Goal: Task Accomplishment & Management: Manage account settings

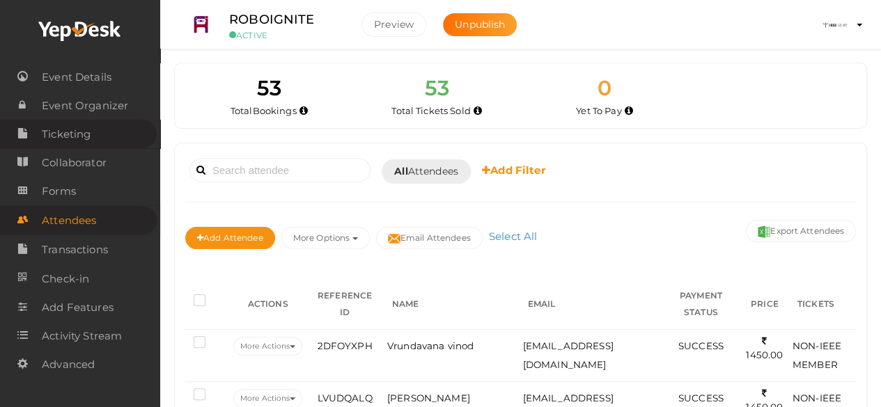
click at [88, 136] on span "Ticketing" at bounding box center [66, 134] width 49 height 28
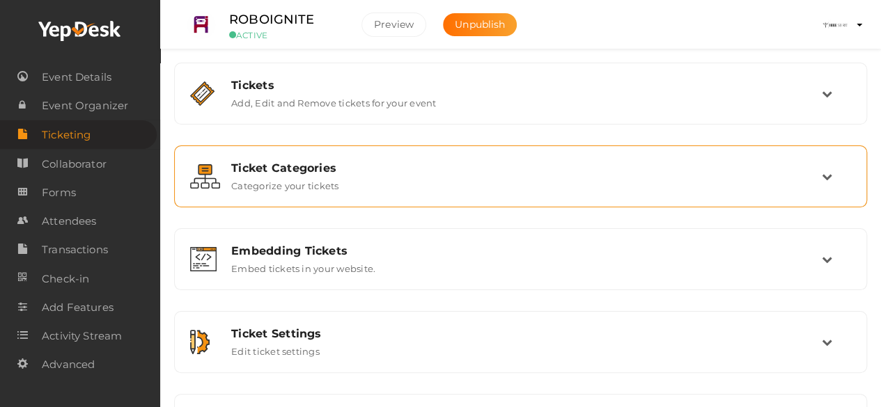
scroll to position [68, 0]
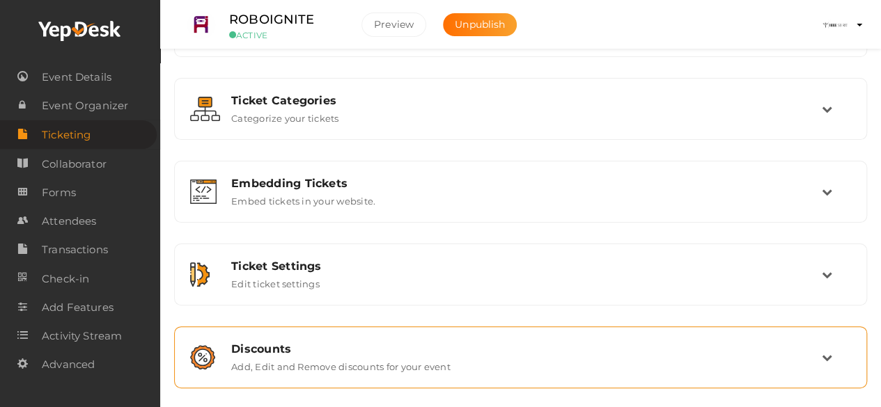
click at [338, 359] on label "Add, Edit and Remove discounts for your event" at bounding box center [340, 364] width 219 height 17
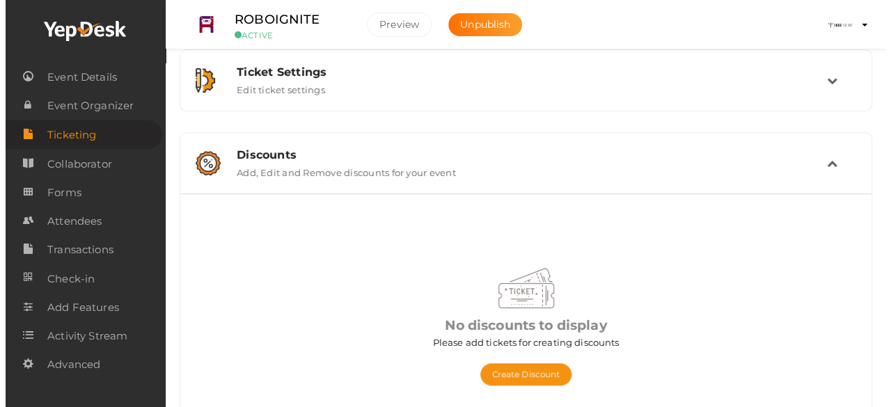
scroll to position [305, 0]
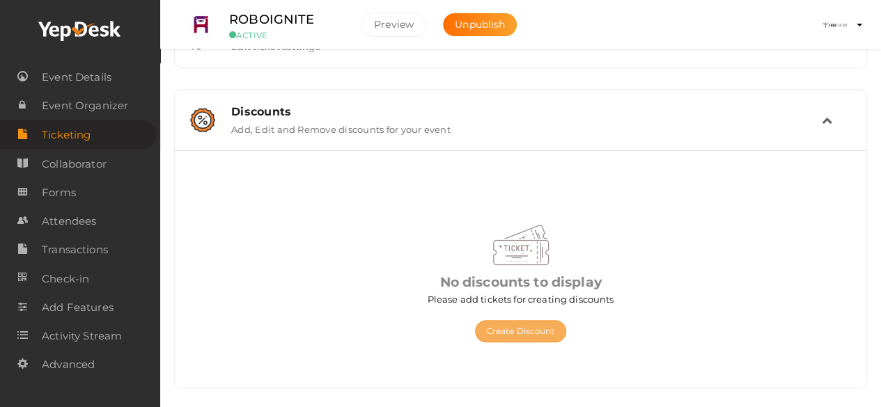
click at [549, 329] on button "Create Discount" at bounding box center [521, 331] width 92 height 22
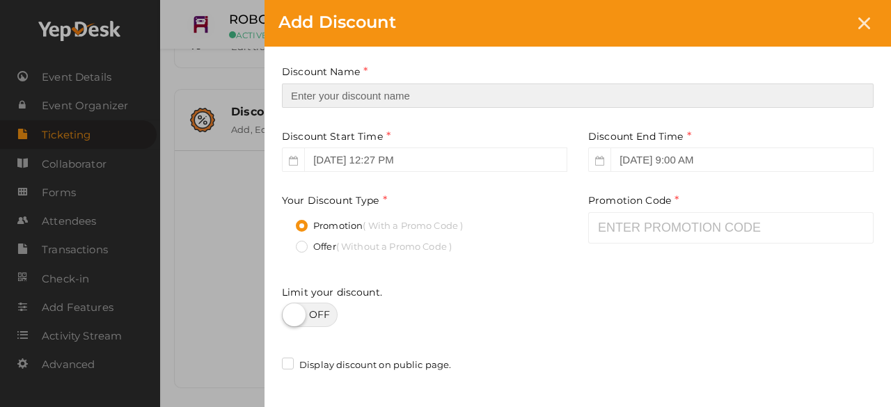
click at [331, 100] on input "text" at bounding box center [578, 96] width 592 height 24
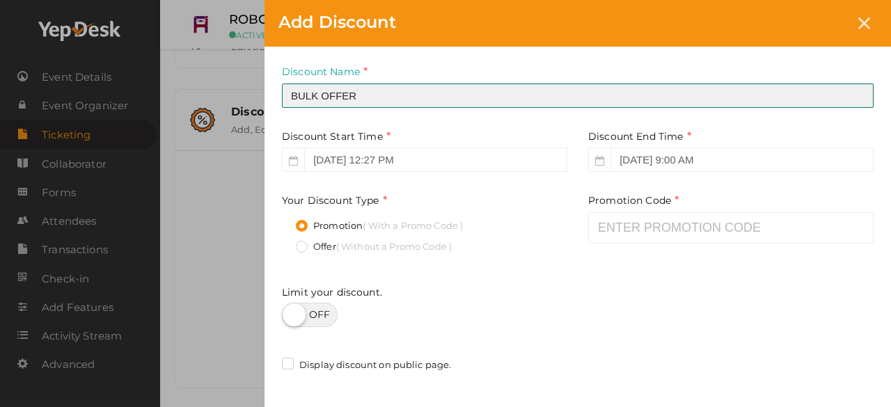
type input "BULK OFFER"
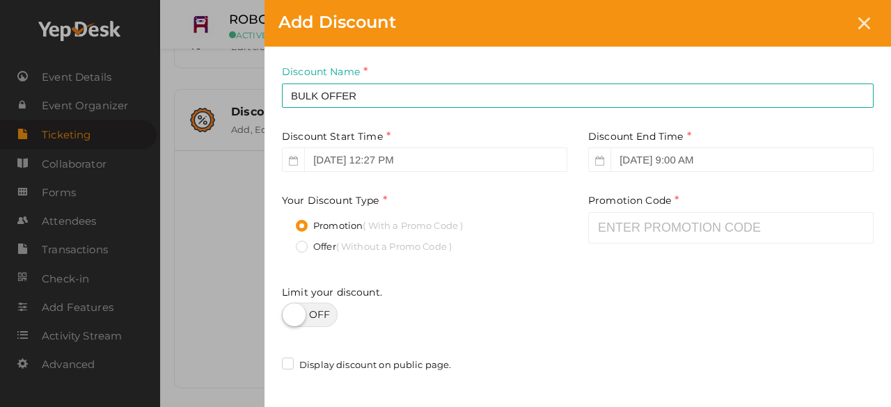
click at [297, 164] on icon at bounding box center [293, 161] width 9 height 10
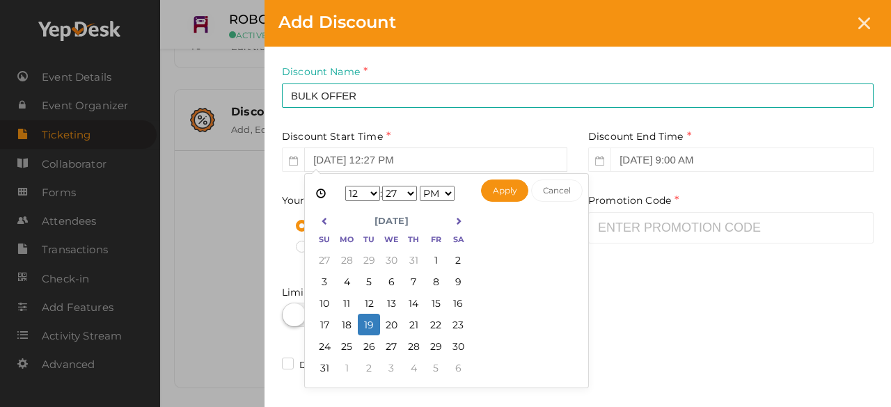
click at [418, 168] on input "[DATE] 12:27 PM" at bounding box center [435, 160] width 263 height 24
click at [460, 219] on icon at bounding box center [459, 221] width 8 height 8
click at [506, 194] on button "Apply" at bounding box center [505, 191] width 48 height 22
type input "[DATE] 12:27 PM"
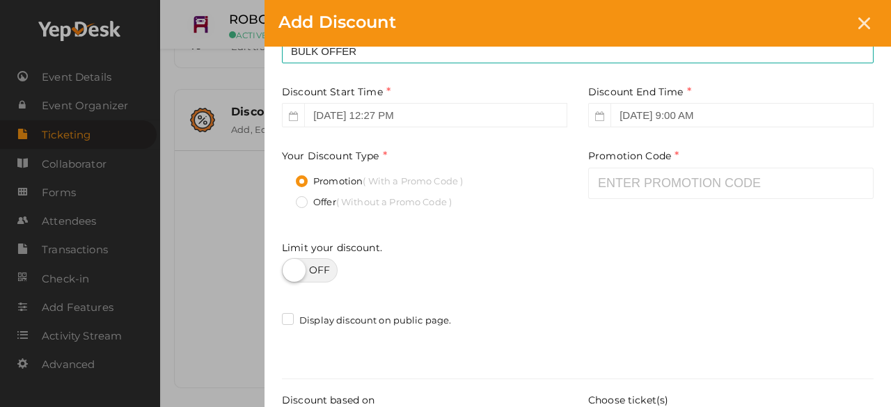
scroll to position [93, 0]
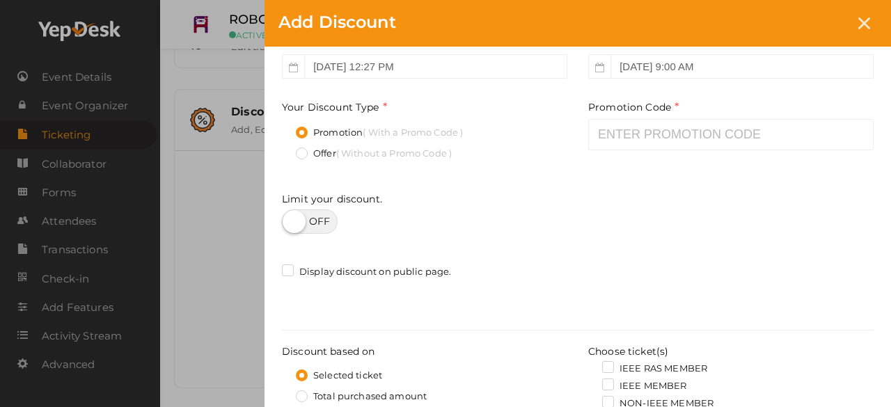
click at [298, 157] on label "Offer ( Without a Promo Code )" at bounding box center [374, 154] width 156 height 14
click at [282, 150] on input "Offer ( Without a Promo Code )" at bounding box center [282, 150] width 0 height 0
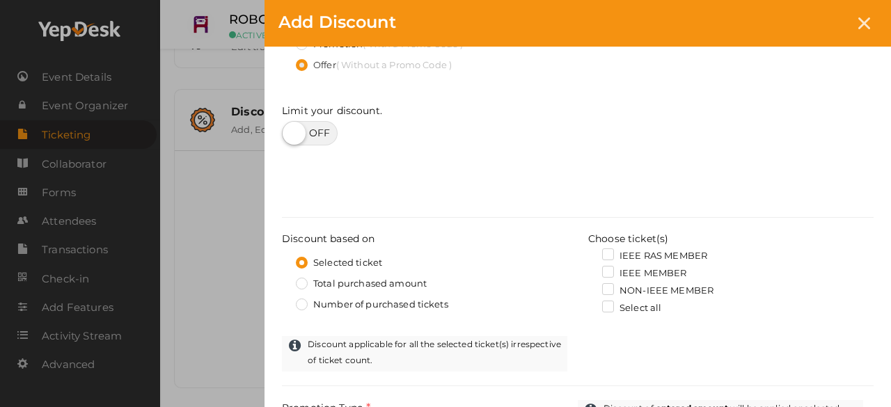
scroll to position [182, 0]
click at [311, 135] on label at bounding box center [310, 132] width 56 height 24
click at [291, 132] on input "checkbox" at bounding box center [286, 127] width 9 height 9
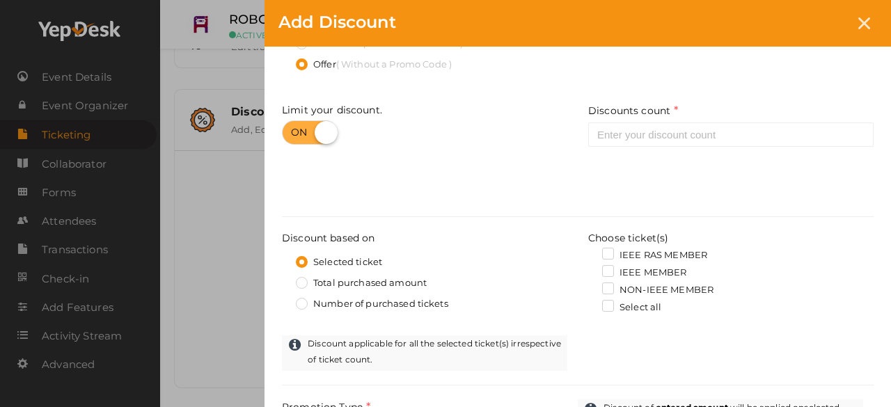
click at [322, 129] on label at bounding box center [310, 132] width 56 height 24
click at [291, 129] on input "checkbox" at bounding box center [286, 127] width 9 height 9
checkbox input "false"
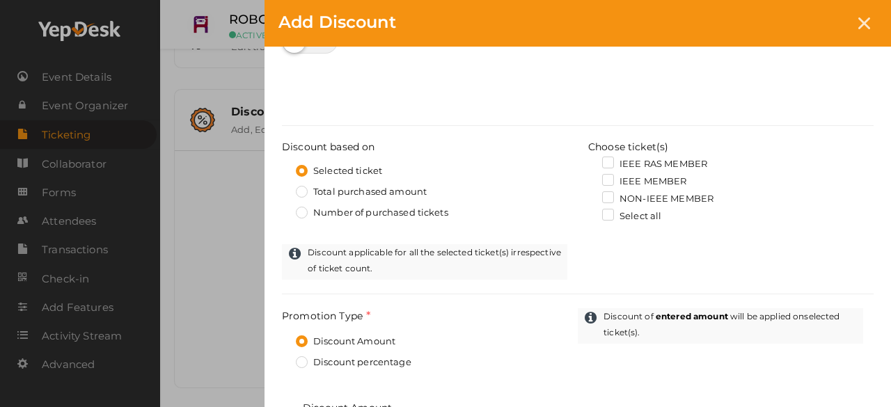
scroll to position [288, 0]
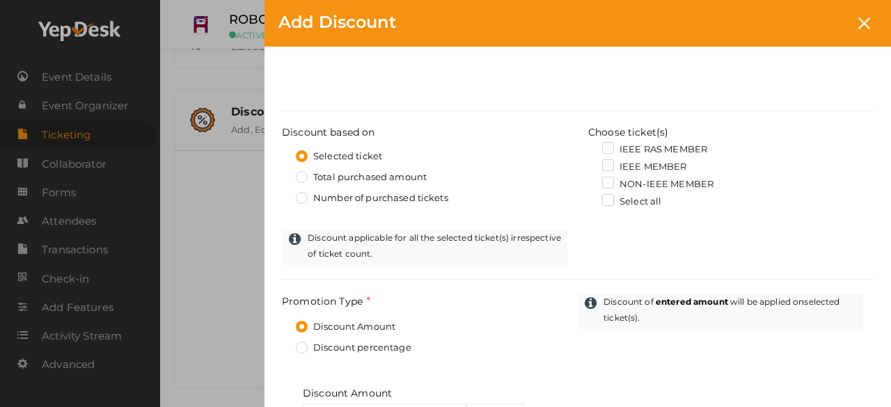
click at [304, 196] on label "Number of purchased tickets" at bounding box center [372, 198] width 152 height 14
click at [282, 194] on input "Number of purchased tickets" at bounding box center [282, 194] width 0 height 0
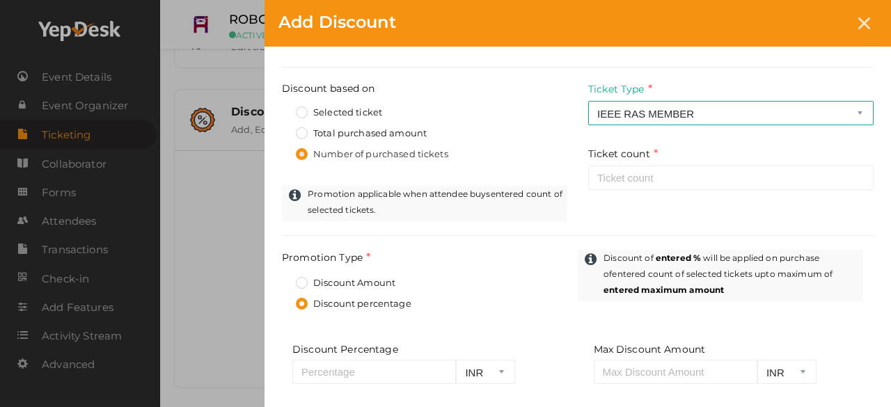
scroll to position [338, 0]
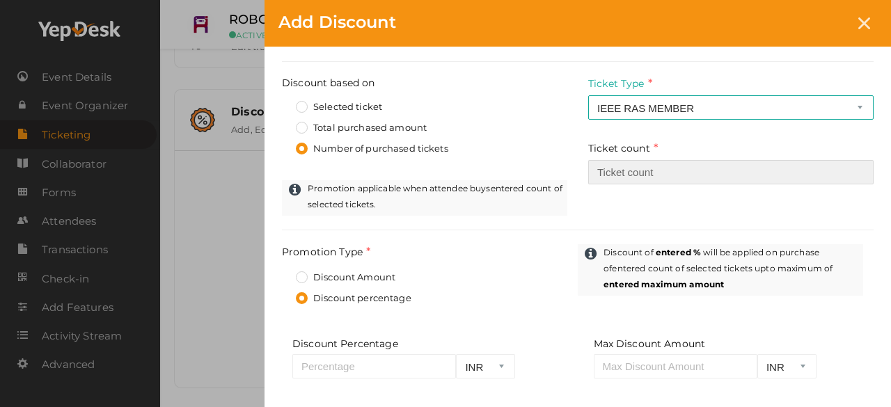
click at [626, 178] on input "number" at bounding box center [730, 172] width 285 height 24
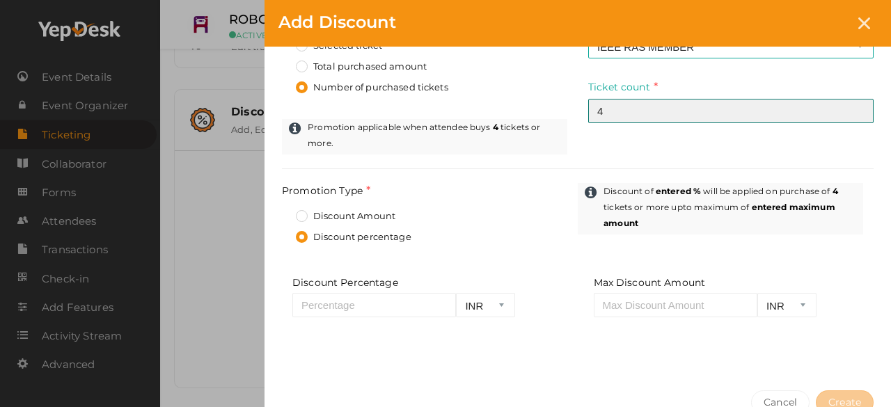
scroll to position [369, 0]
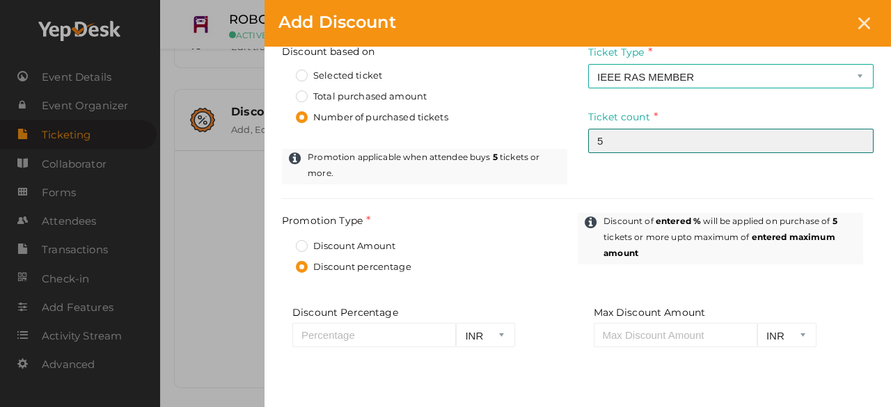
type input "5"
click at [859, 137] on input "5" at bounding box center [730, 141] width 285 height 24
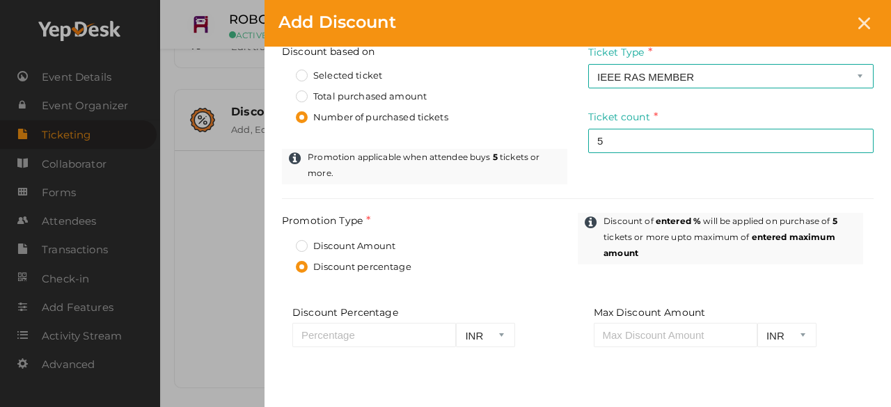
click at [506, 180] on div "Discount Name BULK OFFER This field is Required. Promotion Name already used. D…" at bounding box center [578, 42] width 627 height 729
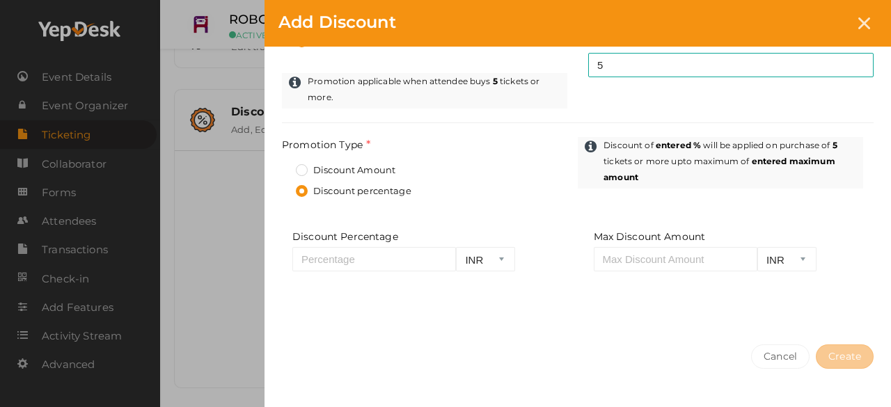
scroll to position [446, 0]
click at [303, 163] on label "Discount Amount" at bounding box center [346, 170] width 100 height 14
click at [282, 166] on input "Discount Amount" at bounding box center [282, 166] width 0 height 0
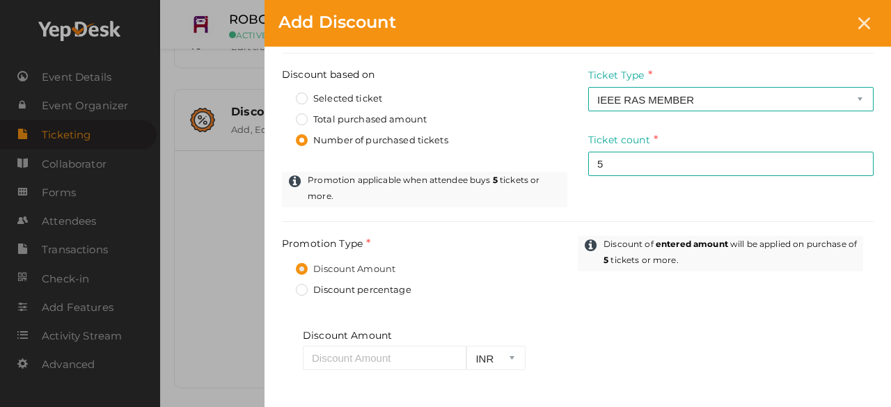
scroll to position [247, 0]
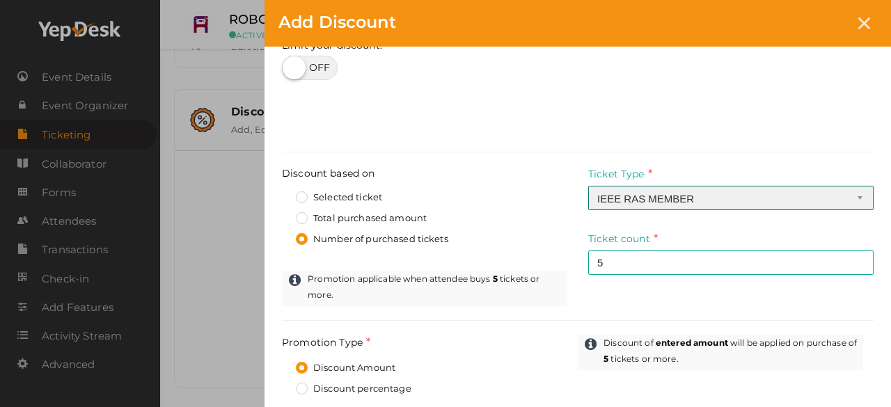
click at [681, 197] on select "IEEE RAS MEMBER IEEE MEMBER NON-IEEE MEMBER ALL" at bounding box center [730, 198] width 285 height 24
click at [588, 186] on select "IEEE RAS MEMBER IEEE MEMBER NON-IEEE MEMBER ALL" at bounding box center [730, 198] width 285 height 24
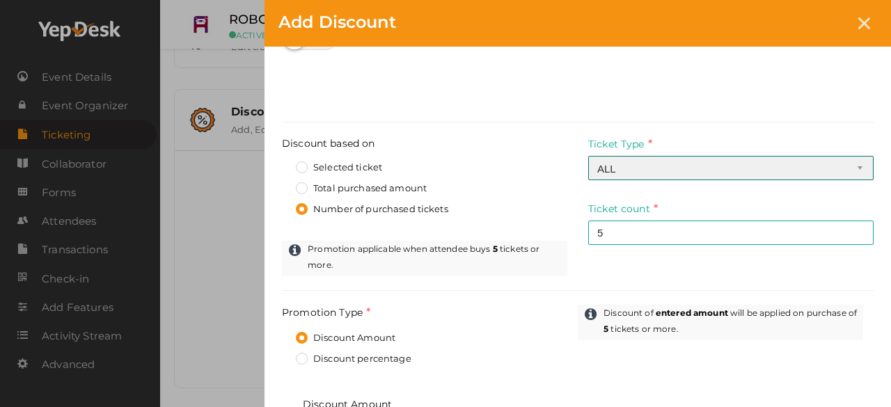
scroll to position [273, 0]
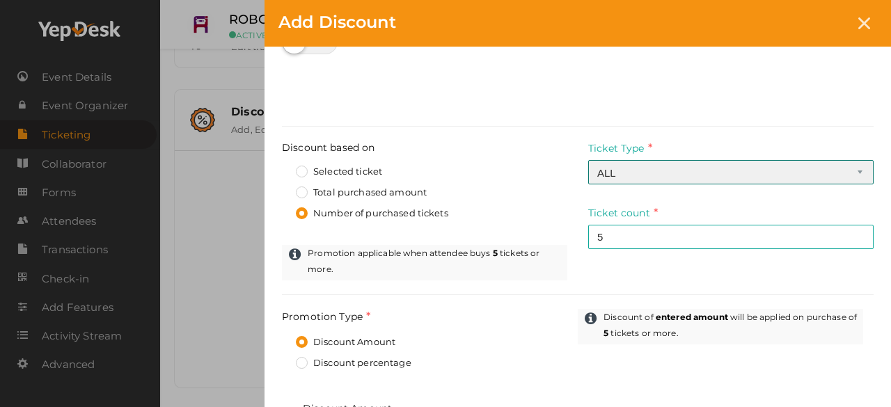
click at [657, 168] on select "IEEE RAS MEMBER IEEE MEMBER NON-IEEE MEMBER ALL" at bounding box center [730, 172] width 285 height 24
select select "0"
click at [588, 160] on select "IEEE RAS MEMBER IEEE MEMBER NON-IEEE MEMBER ALL" at bounding box center [730, 172] width 285 height 24
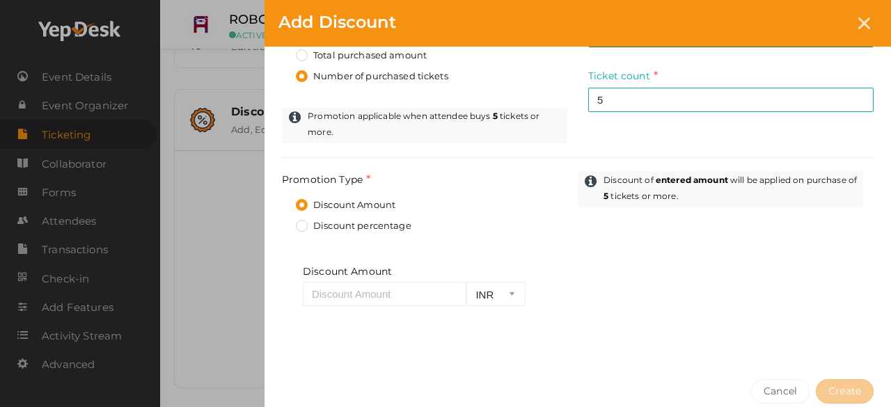
scroll to position [412, 0]
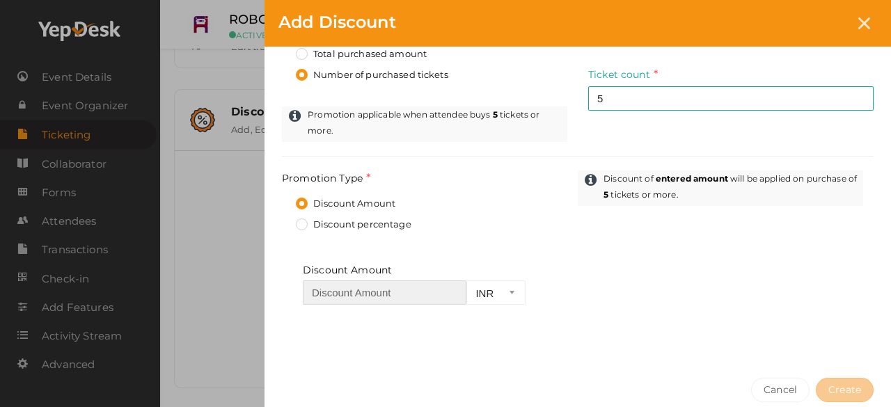
click at [375, 284] on input "number" at bounding box center [385, 293] width 164 height 24
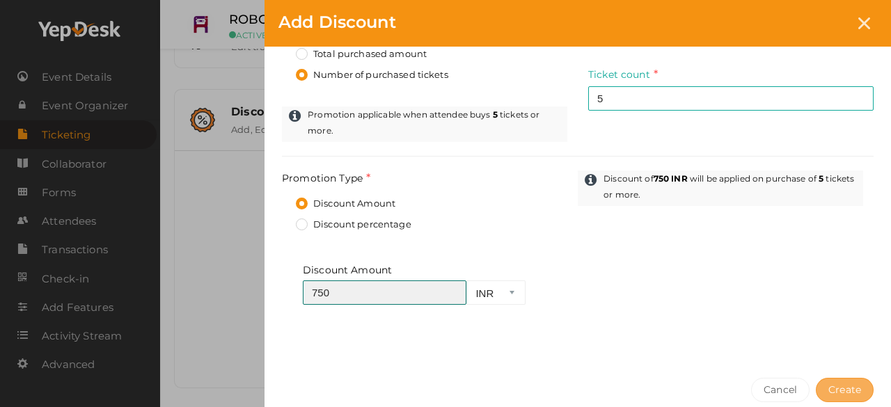
type input "750"
click at [833, 384] on span "Create" at bounding box center [845, 390] width 33 height 13
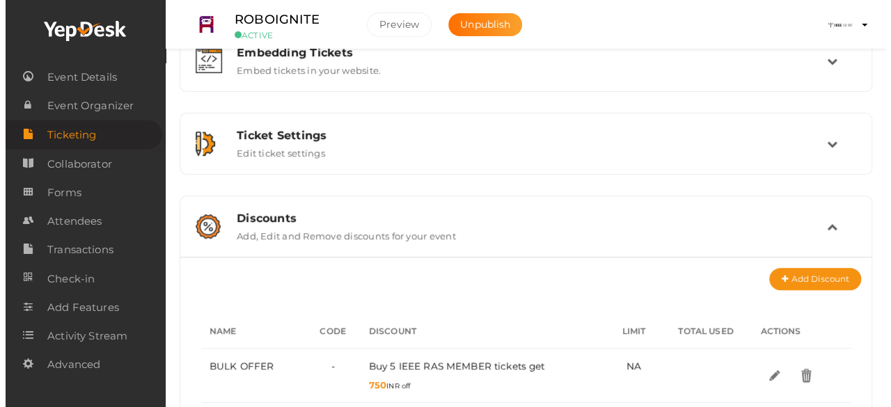
scroll to position [237, 0]
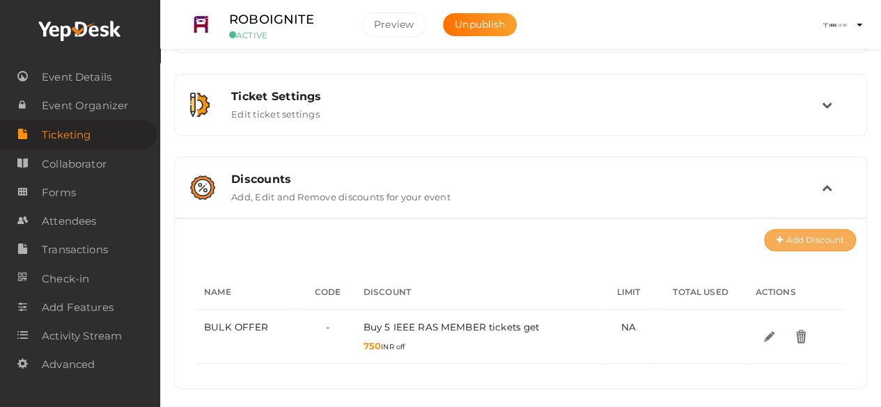
click at [783, 237] on icon at bounding box center [781, 241] width 10 height 8
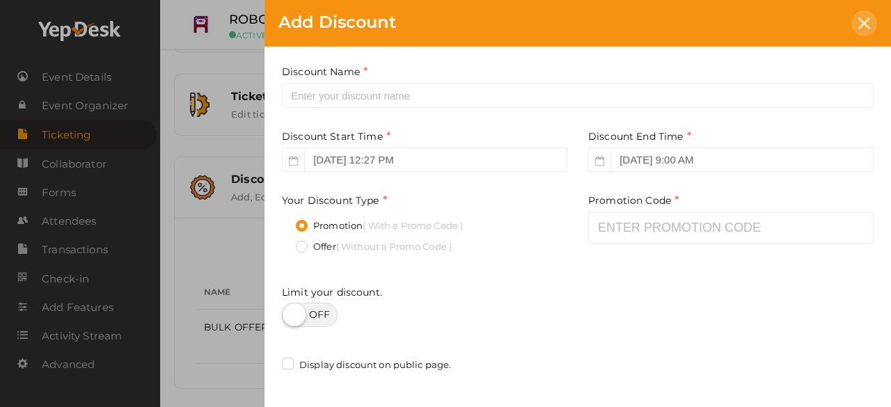
click at [868, 21] on icon at bounding box center [865, 23] width 12 height 12
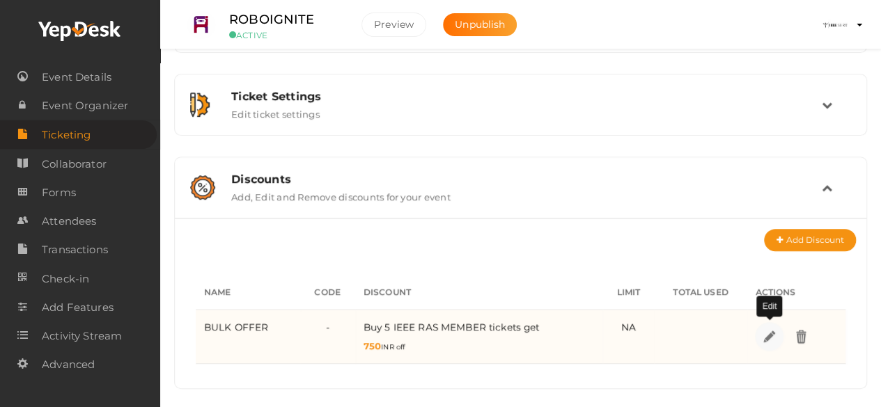
click at [765, 332] on img at bounding box center [769, 337] width 16 height 16
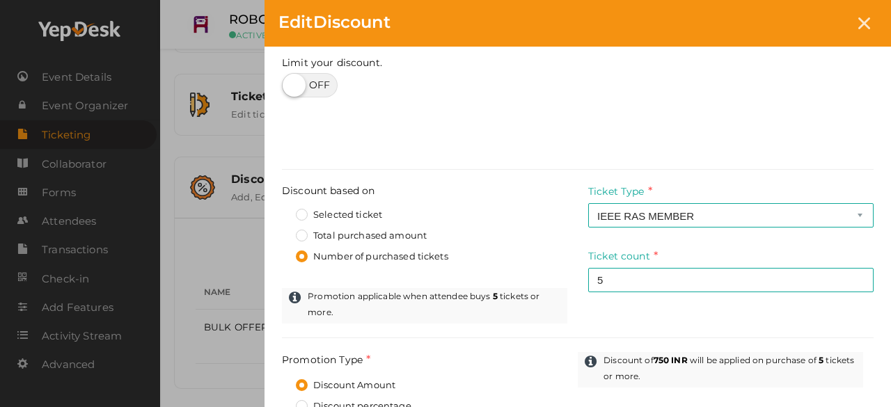
scroll to position [288, 0]
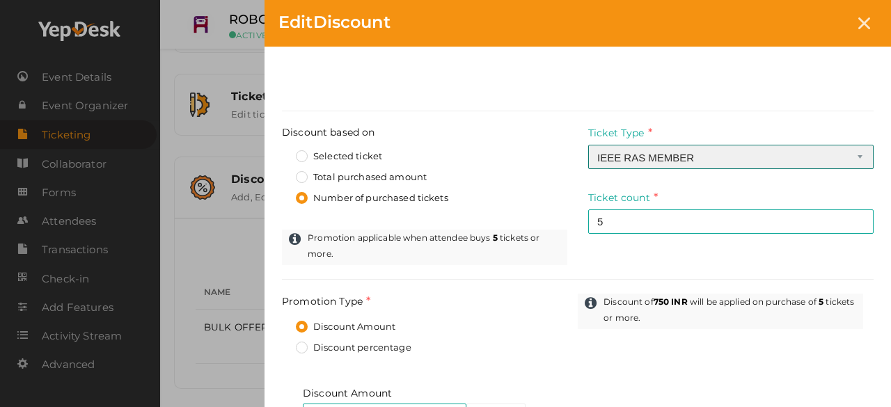
click at [733, 159] on select "IEEE RAS MEMBER IEEE MEMBER NON-IEEE MEMBER ALL" at bounding box center [730, 157] width 285 height 24
select select "3"
click at [588, 145] on select "IEEE RAS MEMBER IEEE MEMBER NON-IEEE MEMBER ALL" at bounding box center [730, 157] width 285 height 24
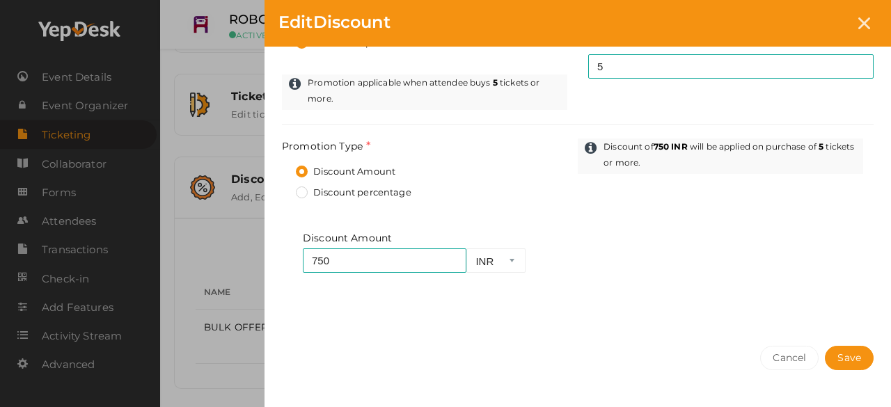
scroll to position [444, 0]
click at [351, 258] on input "750" at bounding box center [385, 260] width 164 height 24
type input "7"
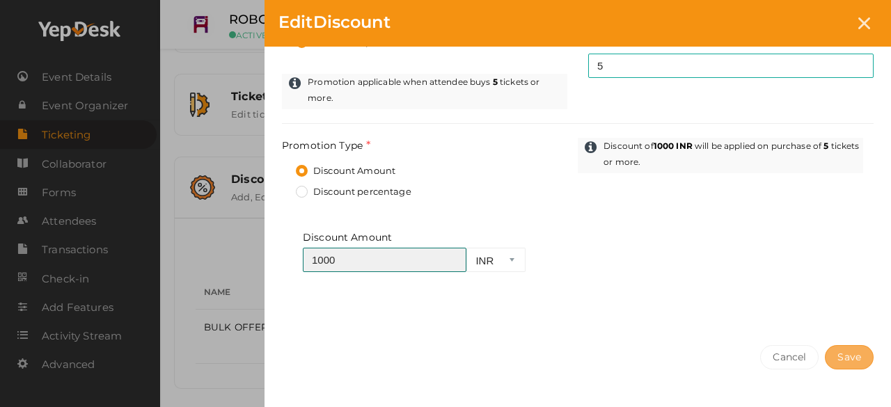
type input "1000"
click at [858, 351] on span "Save" at bounding box center [850, 357] width 24 height 13
select select "?"
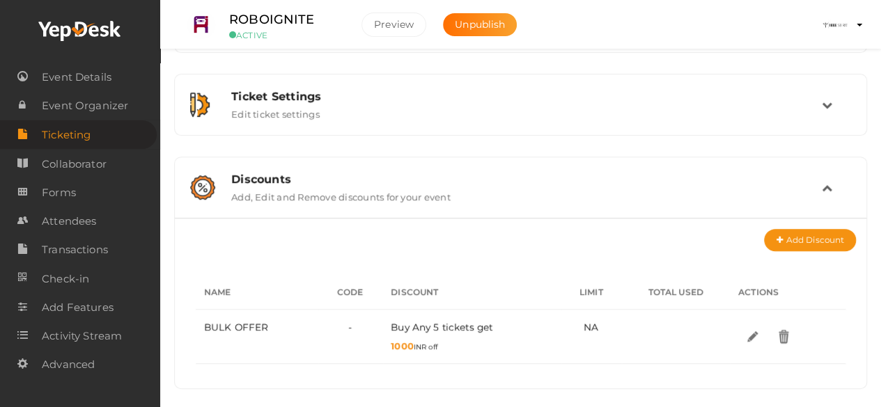
scroll to position [0, 0]
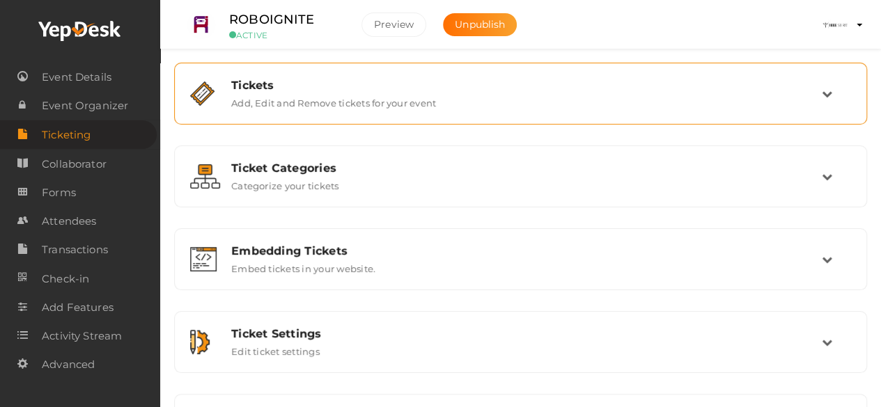
click at [347, 122] on div "Tickets Add, Edit and Remove tickets for your event" at bounding box center [520, 94] width 693 height 62
click at [804, 101] on div "Tickets Add, Edit and Remove tickets for your event" at bounding box center [521, 94] width 601 height 30
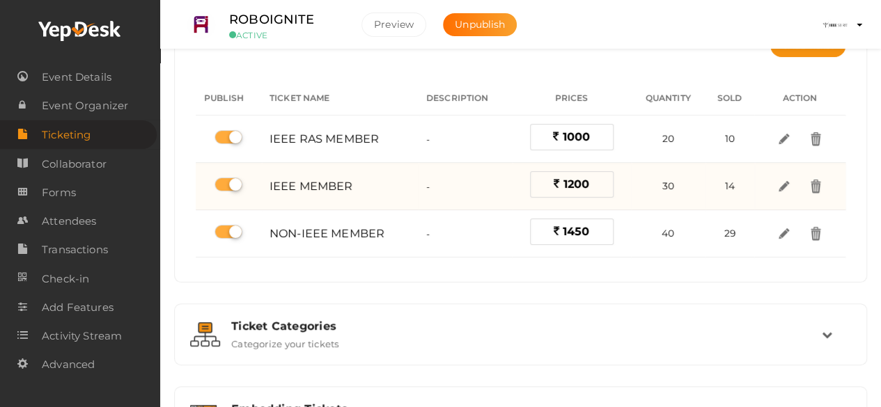
scroll to position [104, 0]
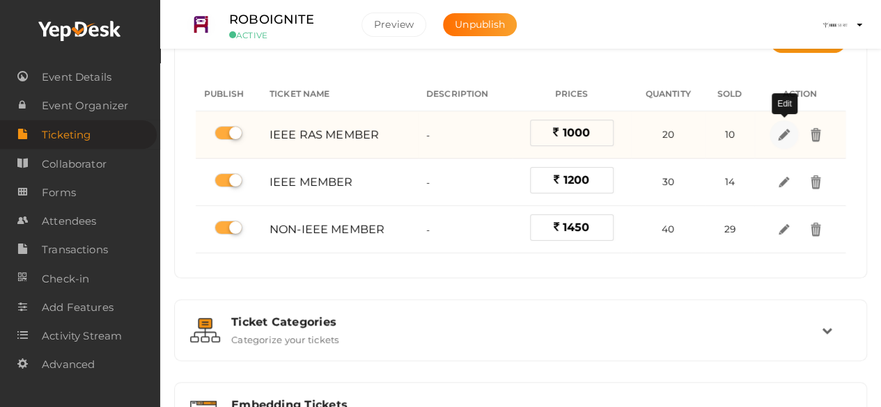
click at [792, 125] on link at bounding box center [783, 134] width 29 height 29
click at [784, 132] on img at bounding box center [784, 135] width 16 height 16
click at [781, 139] on img at bounding box center [784, 135] width 16 height 16
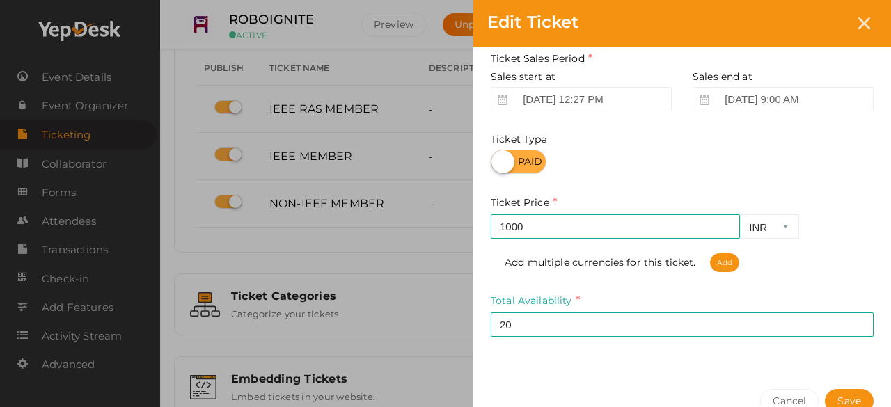
scroll to position [235, 0]
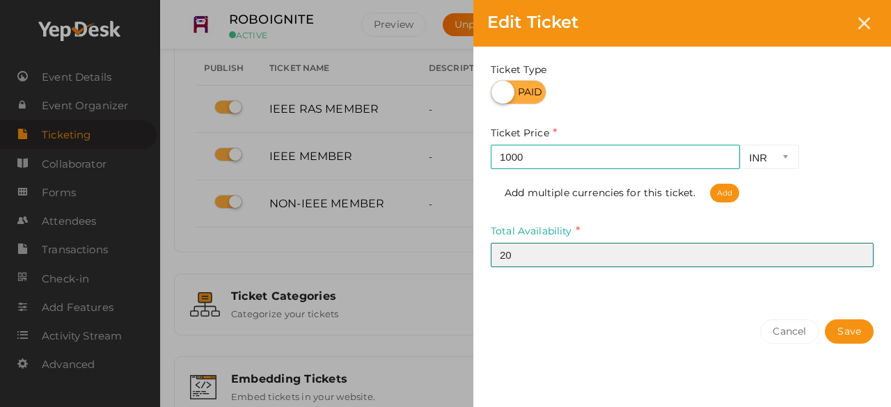
click at [795, 258] on input "20" at bounding box center [682, 255] width 383 height 24
type input "25"
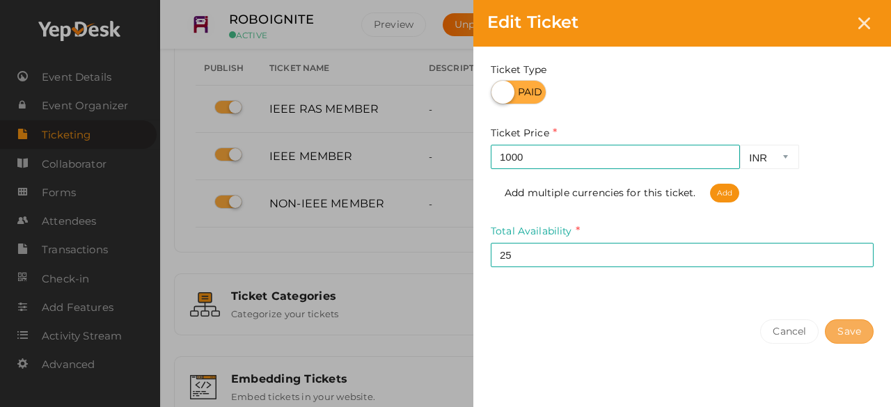
click at [850, 340] on button "Save" at bounding box center [849, 332] width 49 height 24
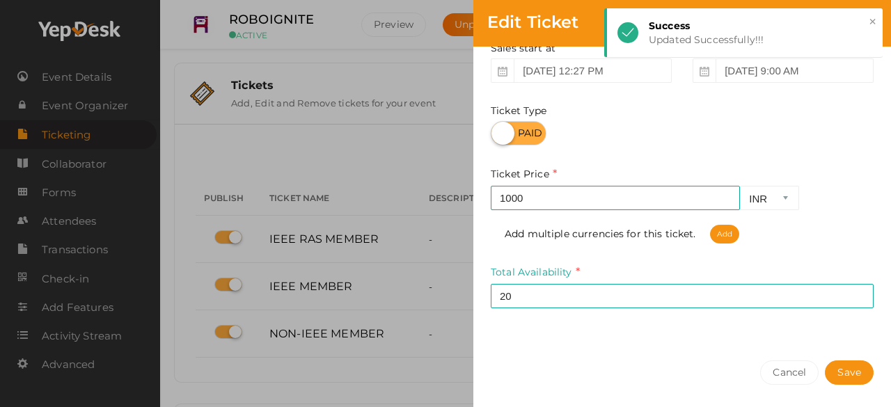
scroll to position [196, 0]
click at [834, 363] on button "Save" at bounding box center [849, 371] width 49 height 24
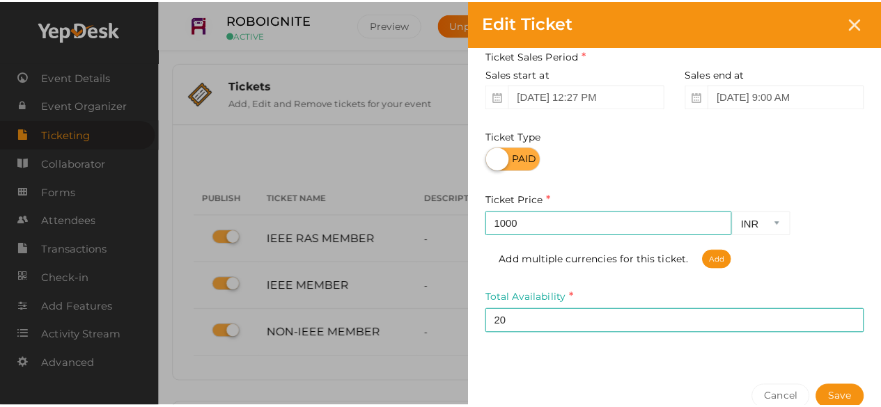
scroll to position [0, 0]
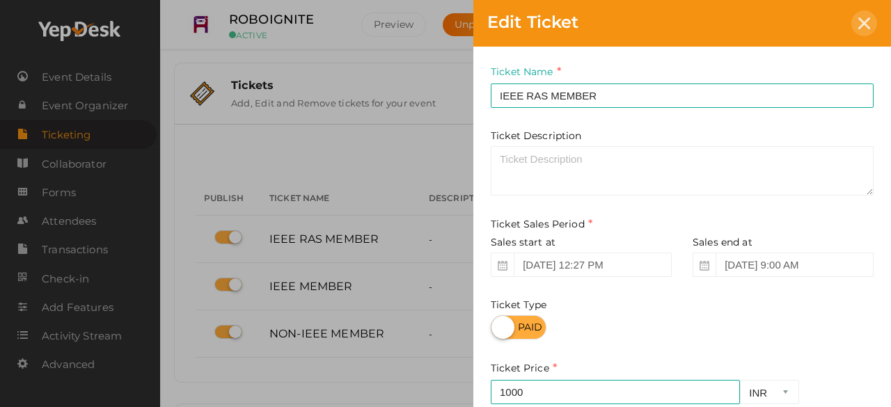
click at [865, 15] on div at bounding box center [865, 23] width 26 height 26
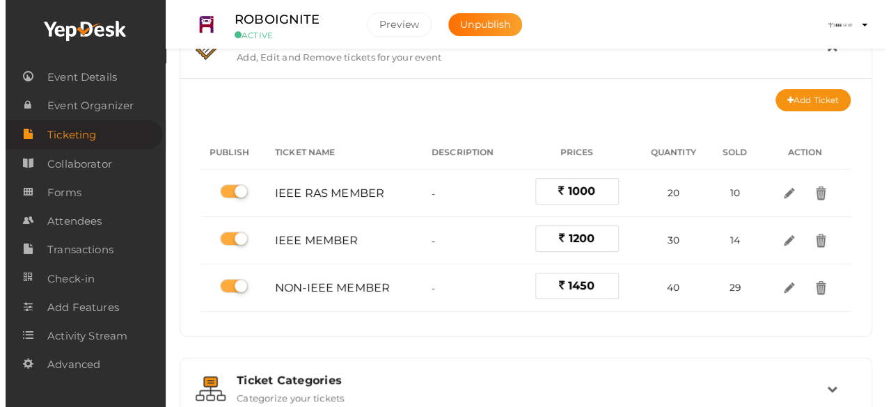
scroll to position [48, 0]
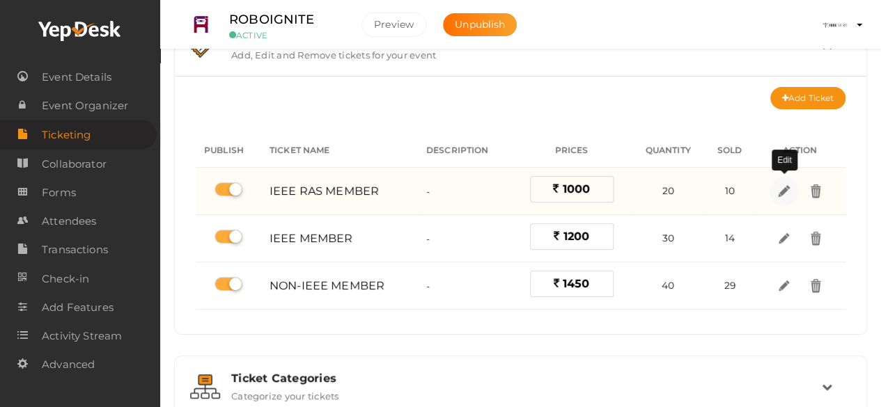
click at [780, 188] on img at bounding box center [784, 191] width 16 height 16
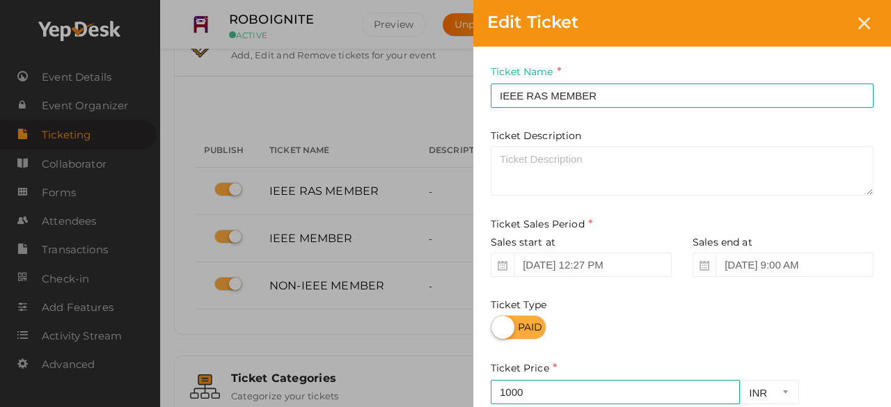
scroll to position [235, 0]
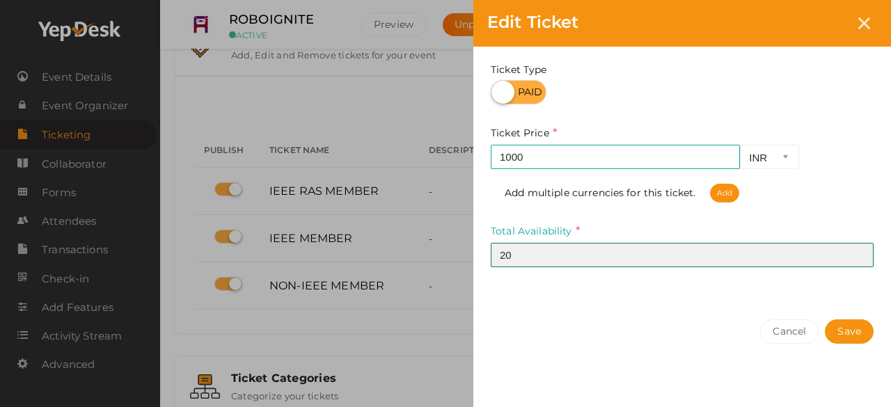
click at [741, 258] on input "20" at bounding box center [682, 255] width 383 height 24
type input "25"
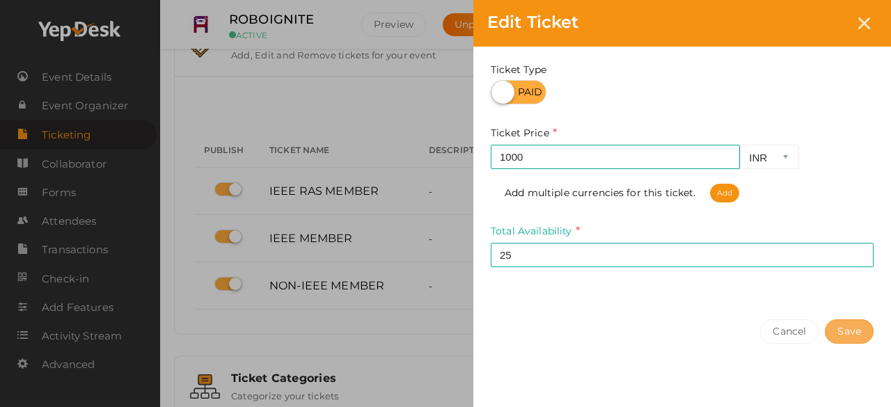
click at [831, 324] on button "Save" at bounding box center [849, 332] width 49 height 24
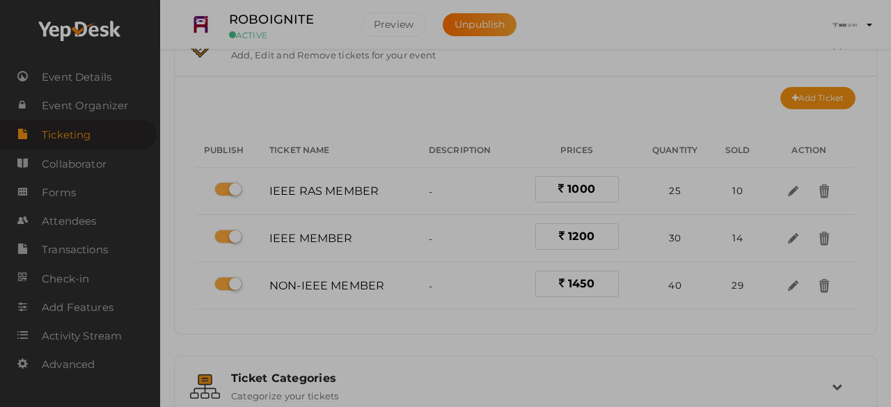
scroll to position [0, 0]
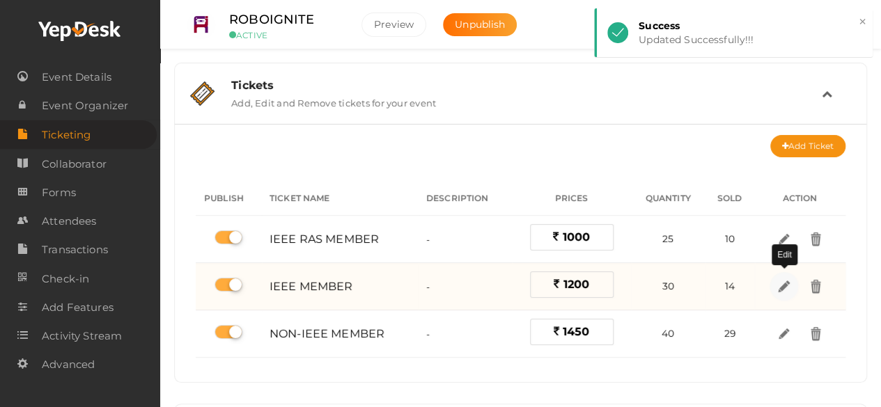
click at [787, 284] on img at bounding box center [784, 287] width 16 height 16
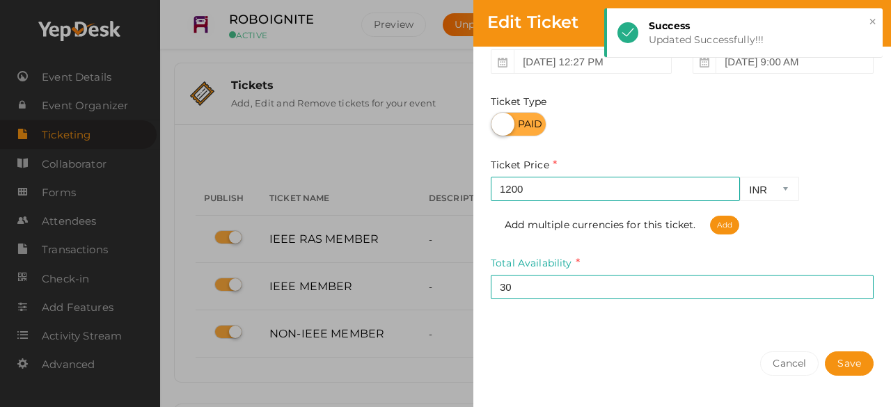
scroll to position [235, 0]
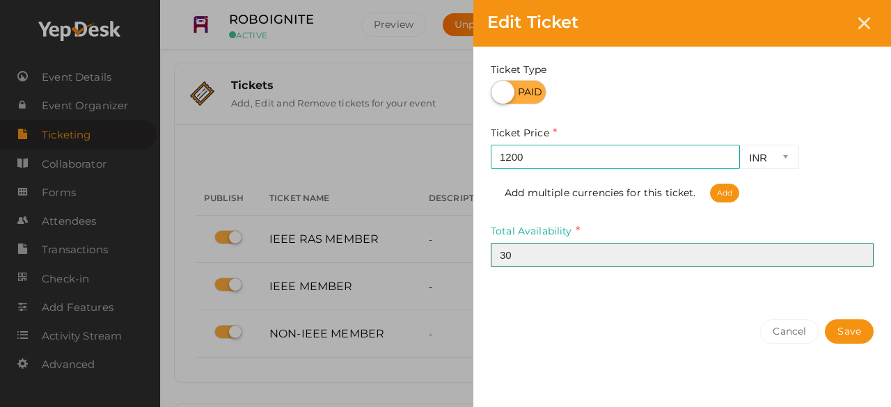
click at [506, 261] on input "30" at bounding box center [682, 255] width 383 height 24
type input "50"
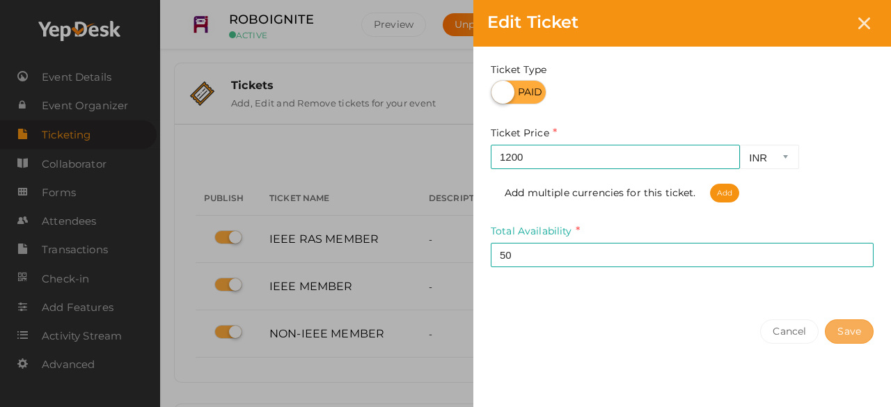
click at [863, 329] on button "Save" at bounding box center [849, 332] width 49 height 24
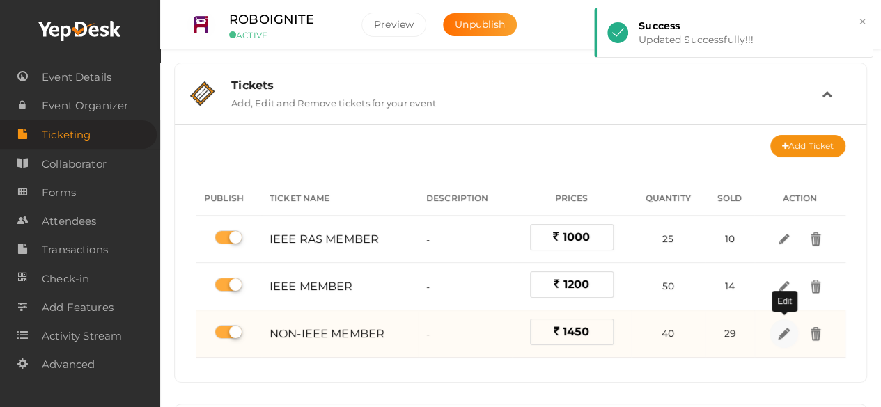
click at [781, 335] on img at bounding box center [784, 334] width 16 height 16
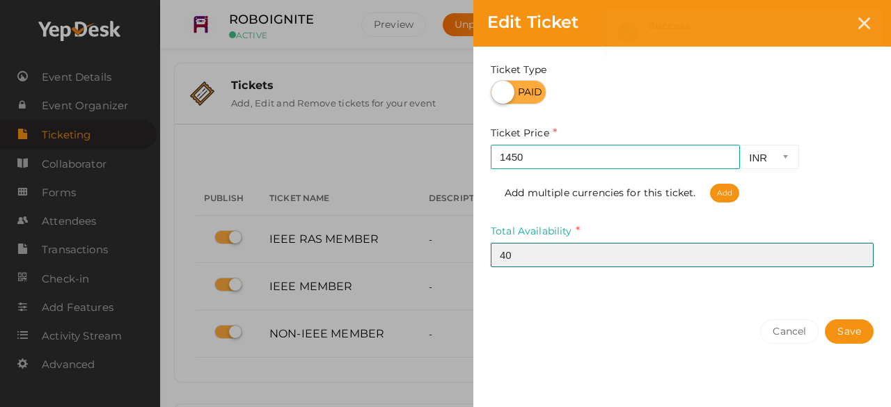
click at [506, 256] on input "40" at bounding box center [682, 255] width 383 height 24
type input "60"
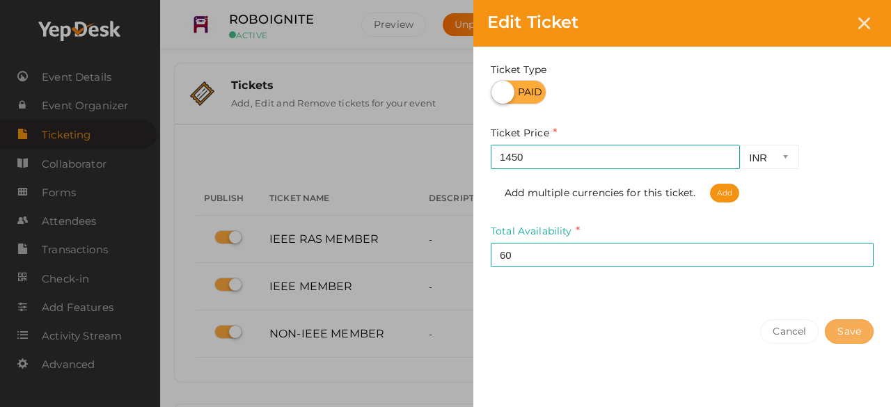
click at [855, 331] on button "Save" at bounding box center [849, 332] width 49 height 24
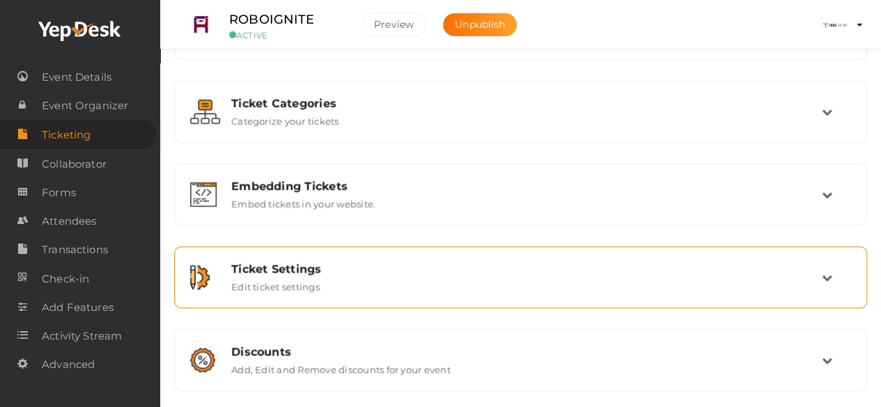
scroll to position [323, 0]
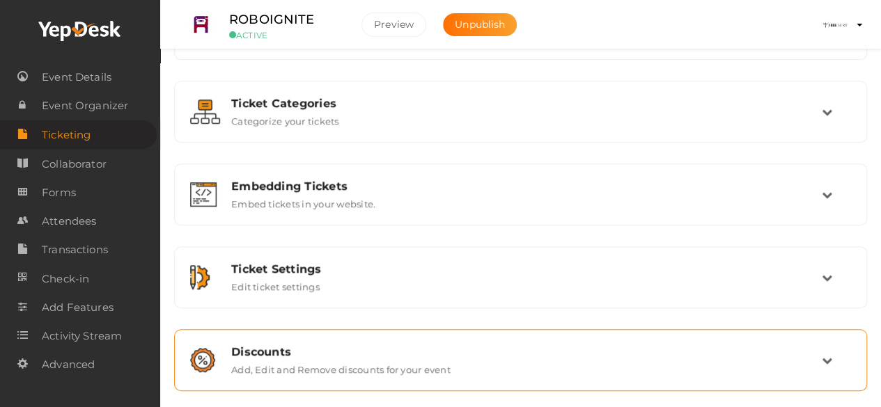
click at [439, 366] on label "Add, Edit and Remove discounts for your event" at bounding box center [340, 367] width 219 height 17
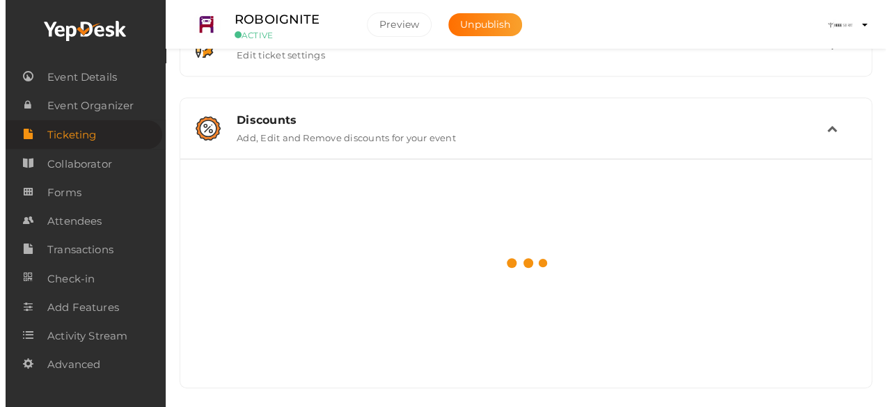
scroll to position [237, 0]
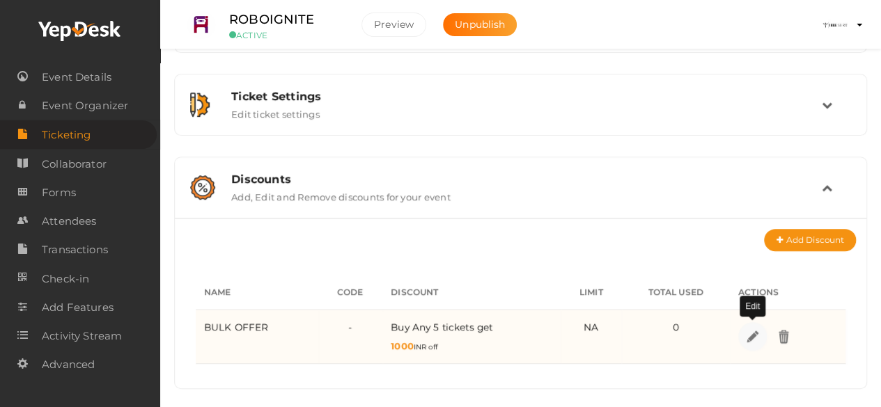
click at [756, 335] on img at bounding box center [752, 337] width 16 height 16
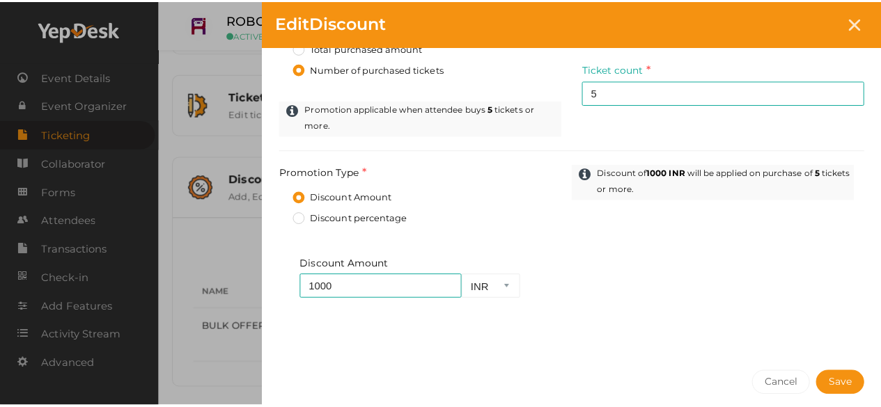
scroll to position [432, 0]
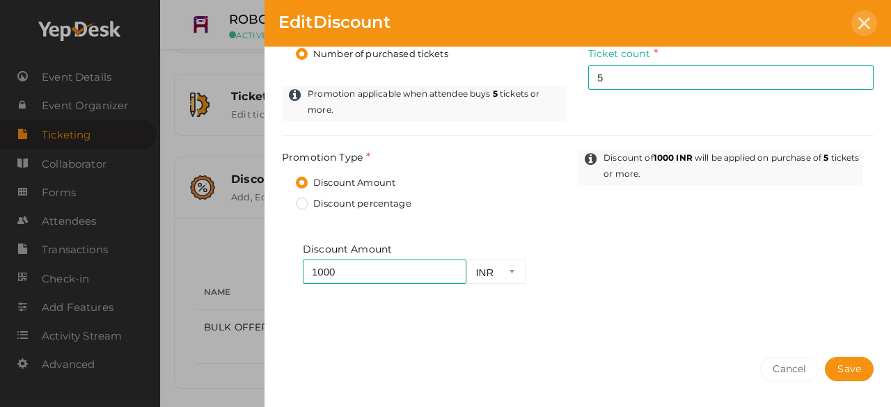
click at [858, 31] on div at bounding box center [865, 23] width 26 height 26
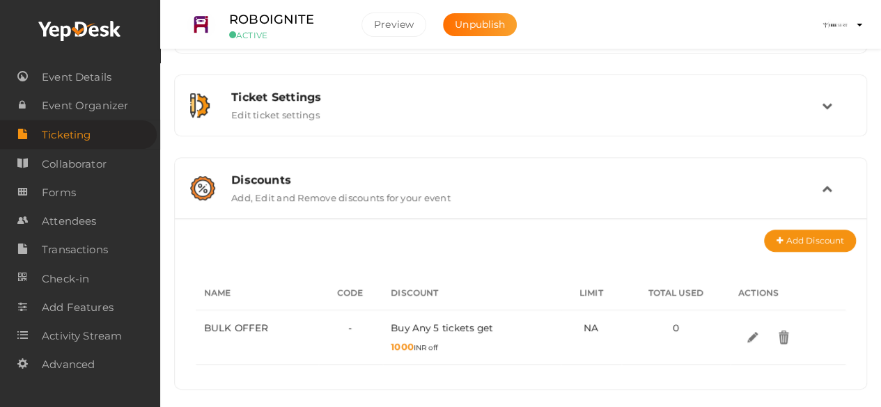
scroll to position [237, 0]
click at [90, 257] on span "Transactions" at bounding box center [75, 250] width 66 height 28
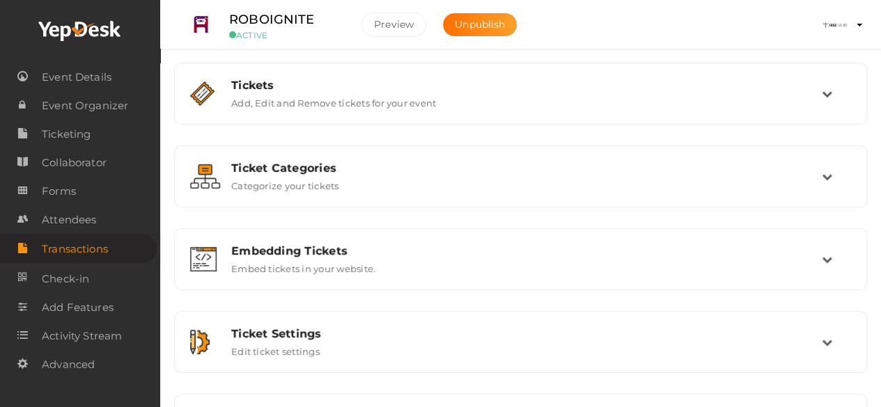
scroll to position [237, 0]
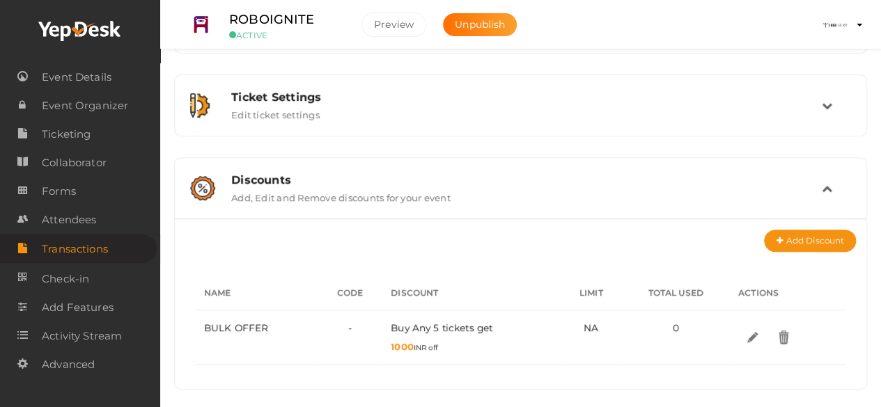
click at [99, 239] on span "Transactions" at bounding box center [75, 249] width 66 height 28
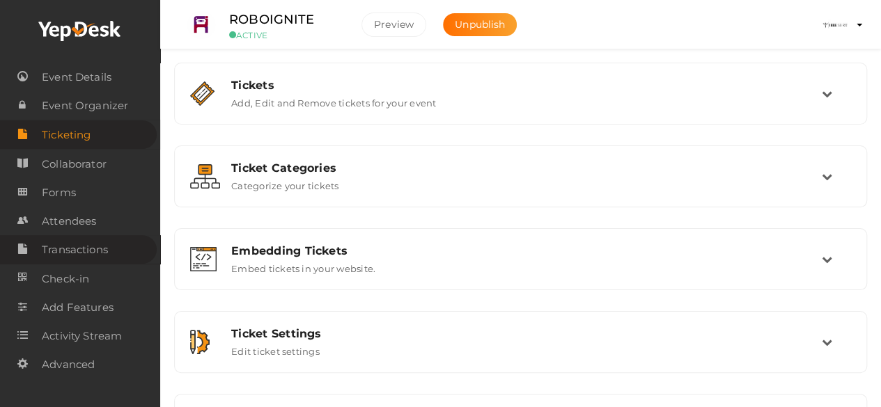
click at [105, 253] on span "Transactions" at bounding box center [75, 250] width 66 height 28
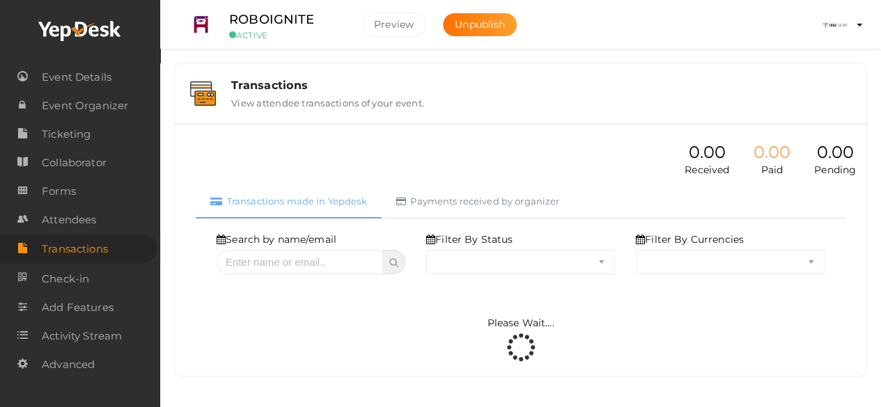
select select "ALL"
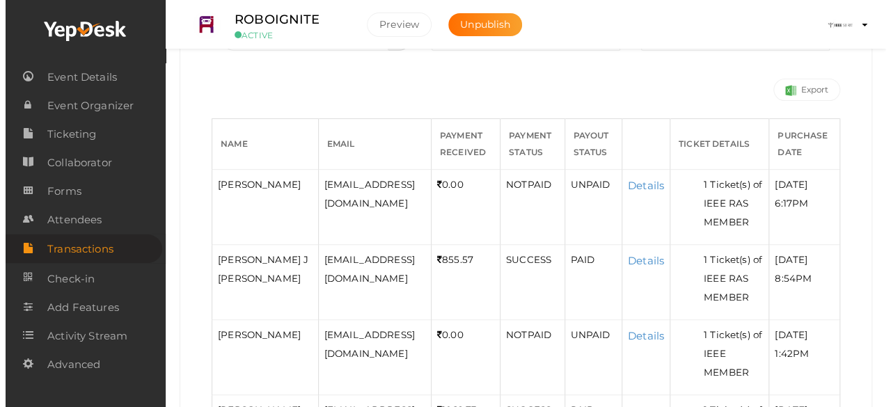
scroll to position [224, 0]
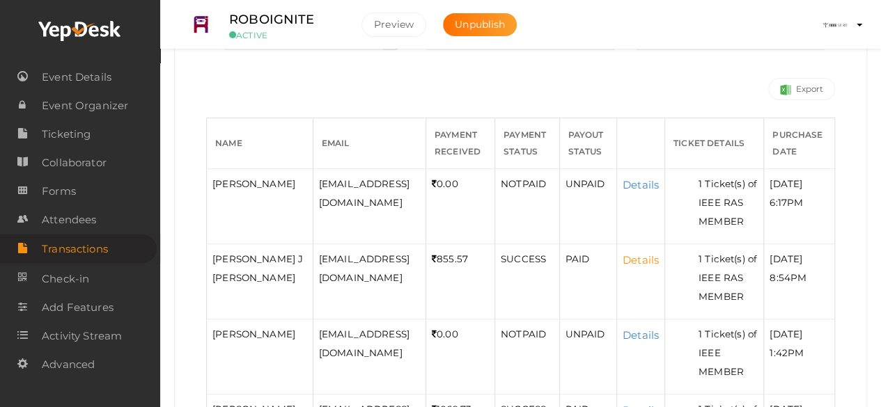
click at [659, 267] on link "Details" at bounding box center [640, 259] width 36 height 13
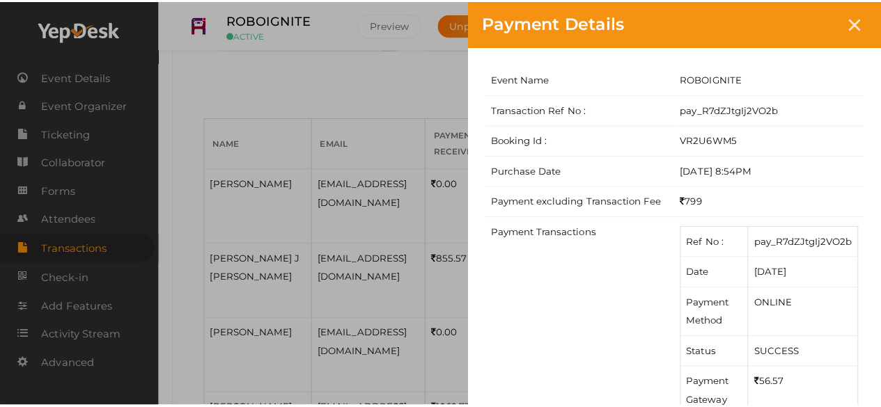
scroll to position [0, 0]
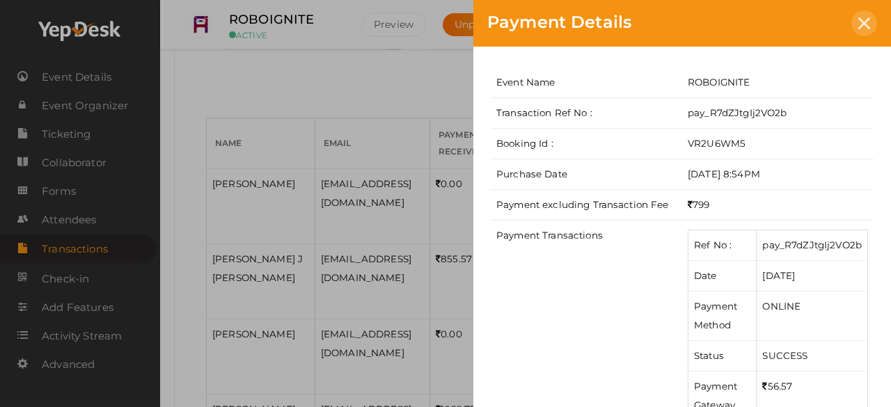
click at [855, 29] on div at bounding box center [865, 23] width 26 height 26
